Goal: Information Seeking & Learning: Understand process/instructions

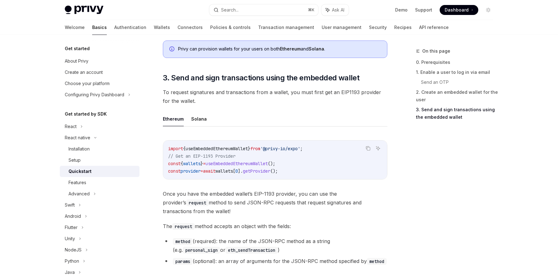
scroll to position [694, 0]
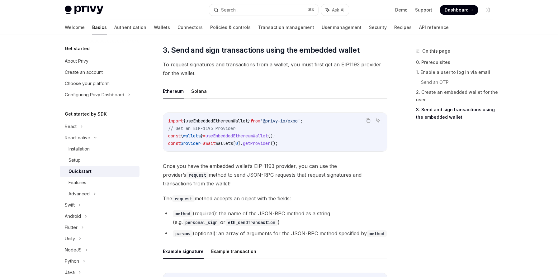
click at [195, 90] on button "Solana" at bounding box center [199, 91] width 16 height 15
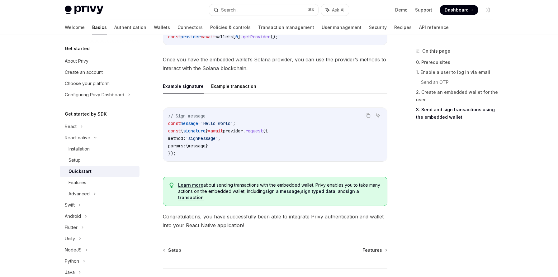
scroll to position [778, 0]
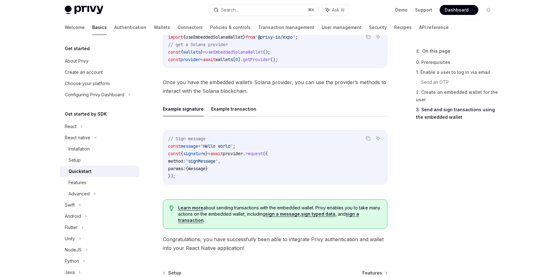
click at [236, 106] on button "Example transaction" at bounding box center [233, 109] width 45 height 15
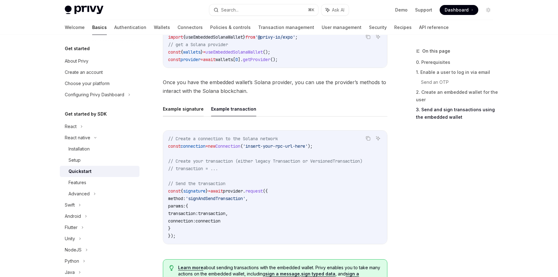
click at [193, 110] on button "Example signature" at bounding box center [183, 109] width 41 height 15
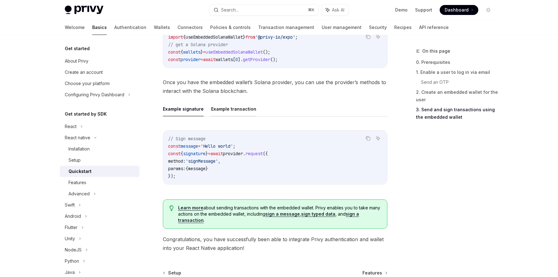
click at [227, 111] on button "Example transaction" at bounding box center [233, 109] width 45 height 15
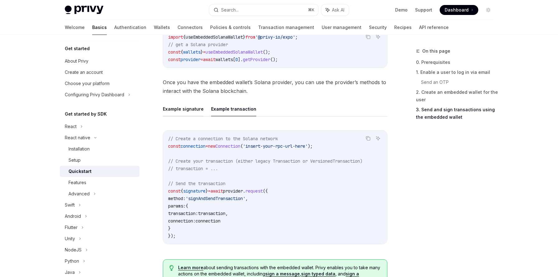
click at [202, 114] on button "Example signature" at bounding box center [183, 109] width 41 height 15
type textarea "*"
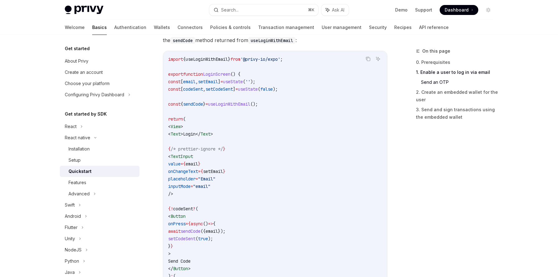
scroll to position [286, 0]
